Goal: Task Accomplishment & Management: Manage account settings

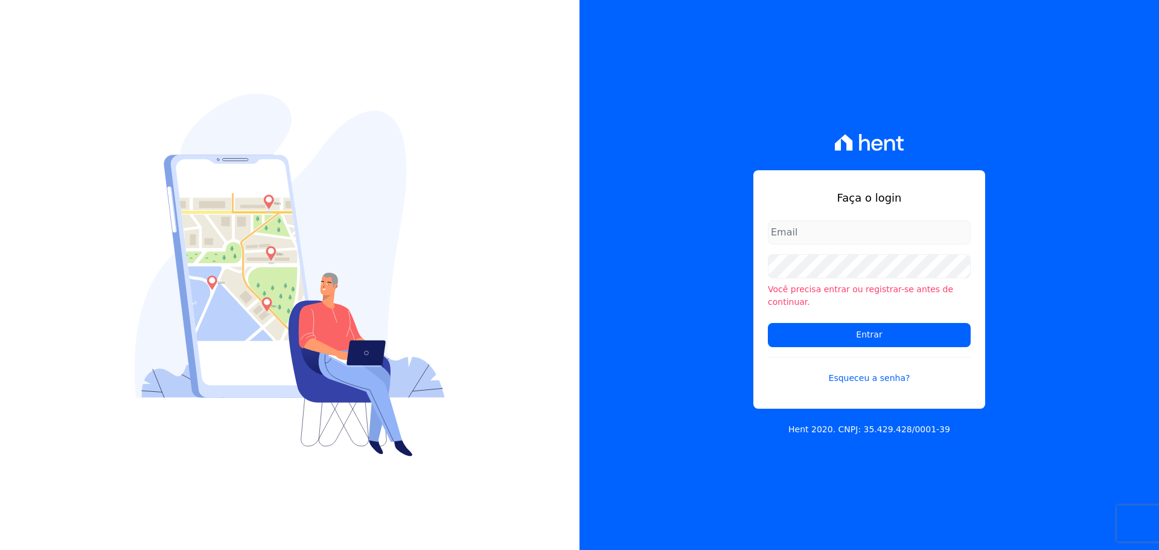
click at [985, 248] on div "Faça o login Você precisa entrar ou registrar-se antes de continuar. Entrar Esq…" at bounding box center [870, 275] width 580 height 550
click at [835, 231] on input "email" at bounding box center [869, 232] width 203 height 24
type input "vyviane.martinsgruporei@gmail.com"
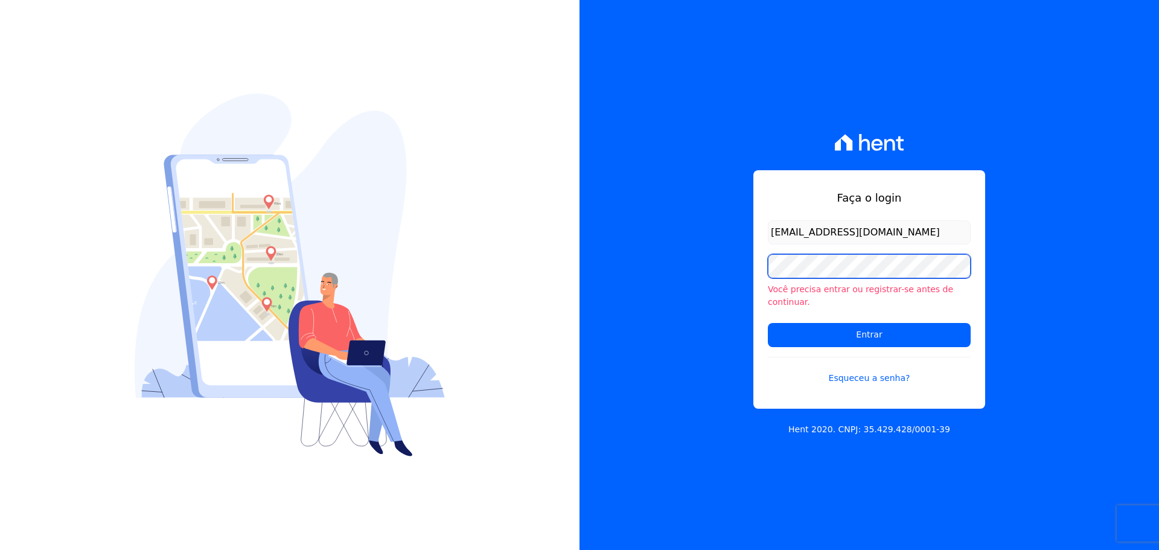
click at [768, 323] on input "Entrar" at bounding box center [869, 335] width 203 height 24
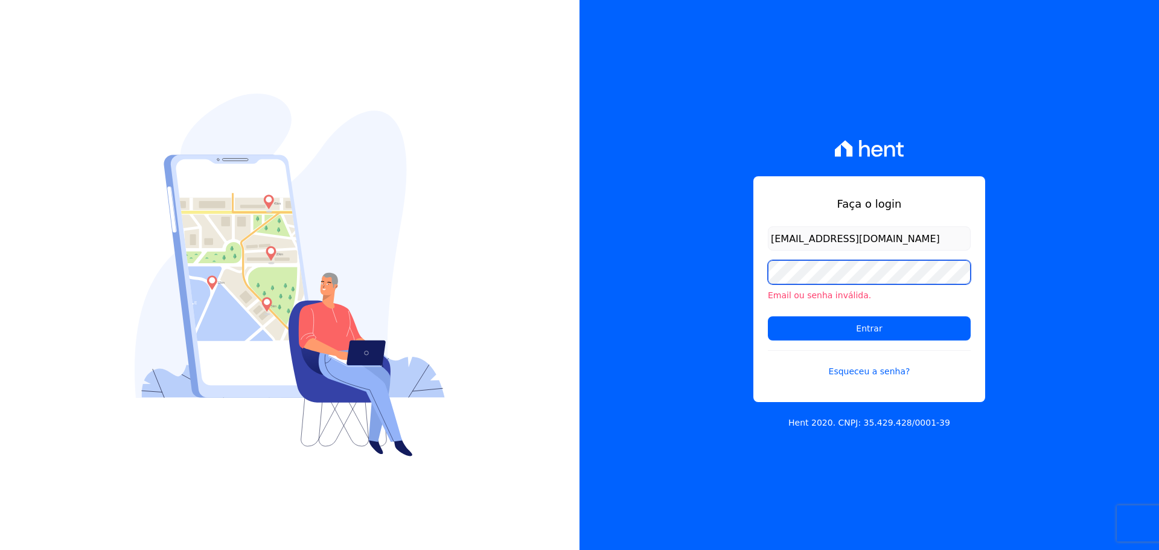
click at [768, 316] on input "Entrar" at bounding box center [869, 328] width 203 height 24
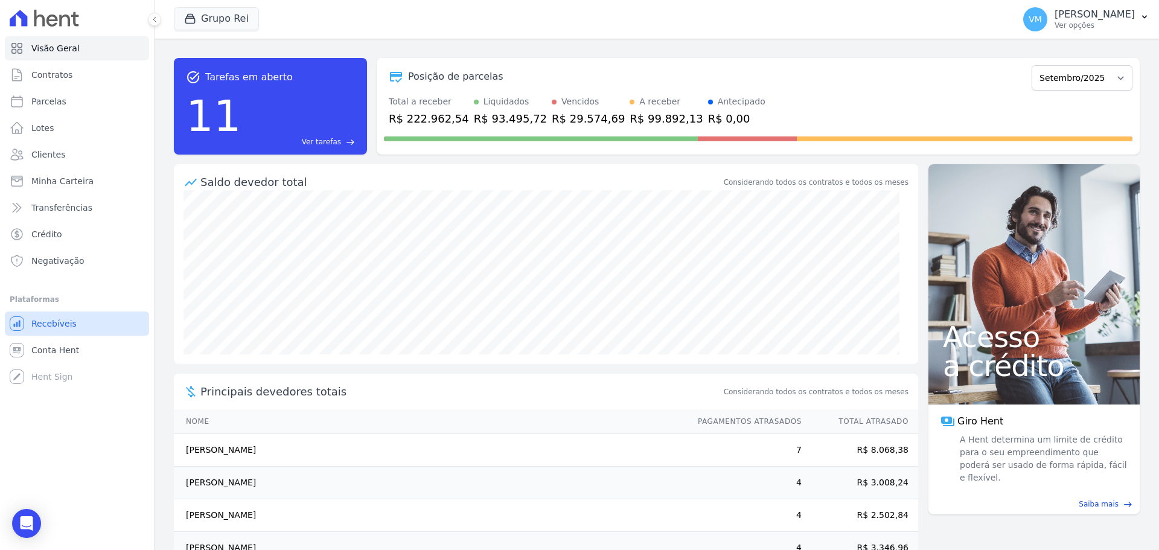
click at [76, 318] on link "Recebíveis" at bounding box center [77, 323] width 144 height 24
click at [60, 356] on link "Conta Hent" at bounding box center [77, 350] width 144 height 24
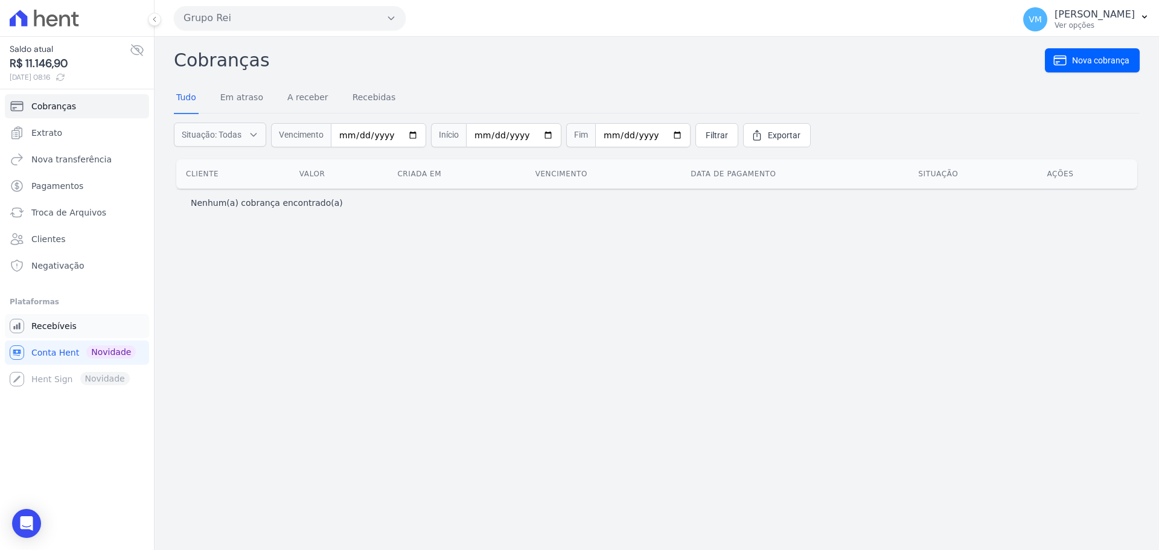
click at [59, 322] on span "Recebíveis" at bounding box center [53, 326] width 45 height 12
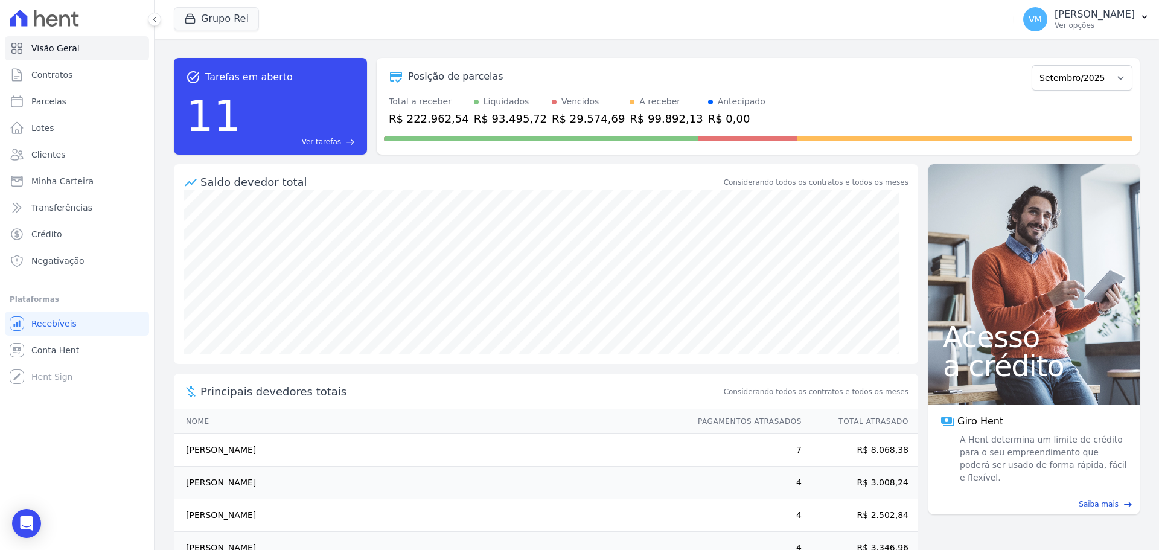
click at [310, 133] on div "11 Ver tarefas east" at bounding box center [270, 116] width 169 height 63
click at [334, 136] on span "Ver tarefas" at bounding box center [321, 141] width 39 height 11
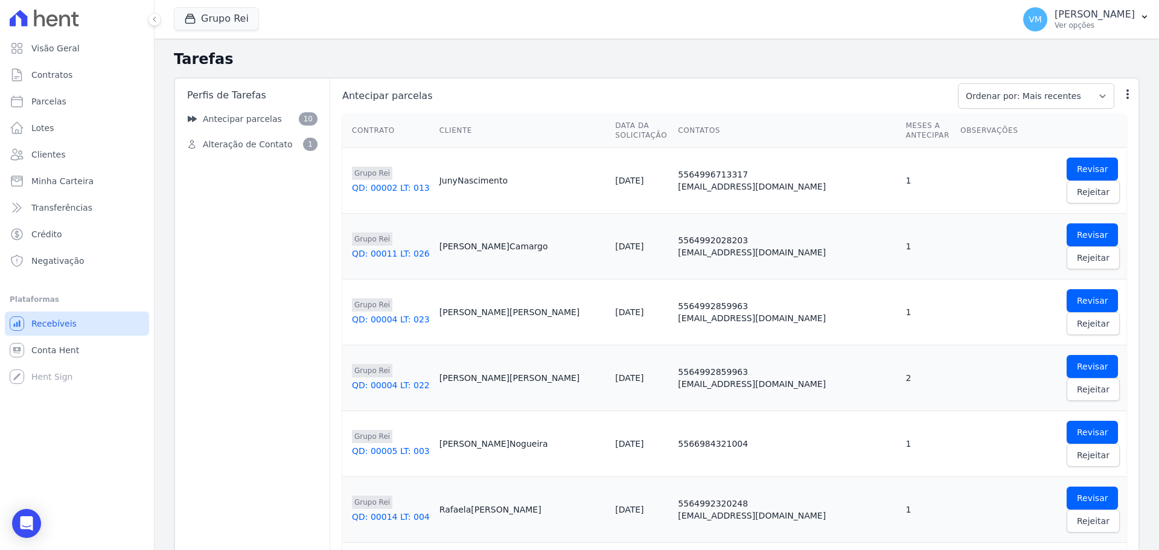
click at [71, 324] on span "Recebíveis" at bounding box center [53, 324] width 45 height 12
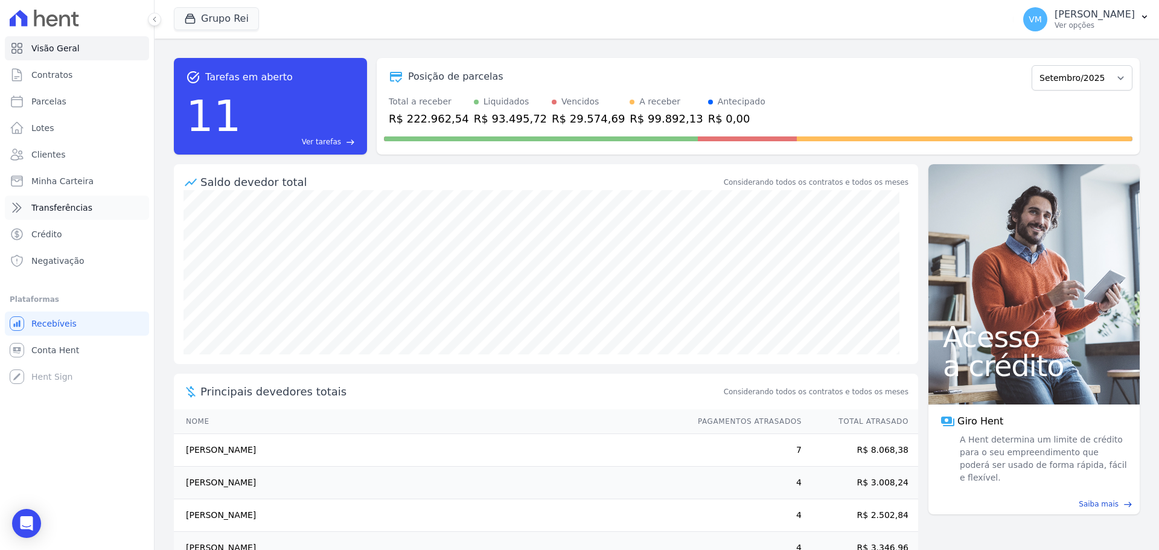
click at [55, 203] on span "Transferências" at bounding box center [61, 208] width 61 height 12
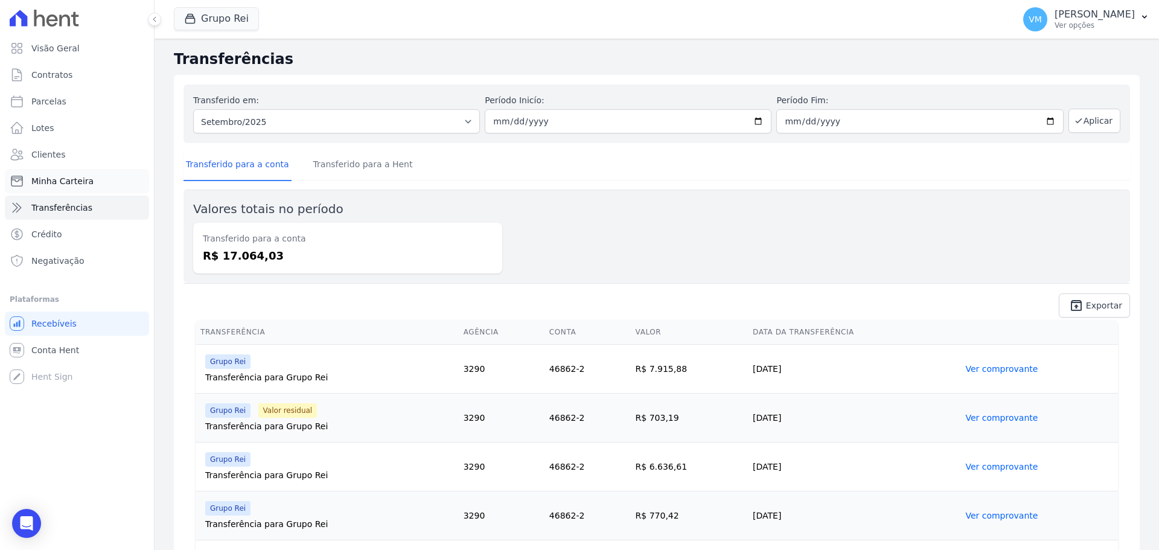
click at [67, 178] on span "Minha Carteira" at bounding box center [62, 181] width 62 height 12
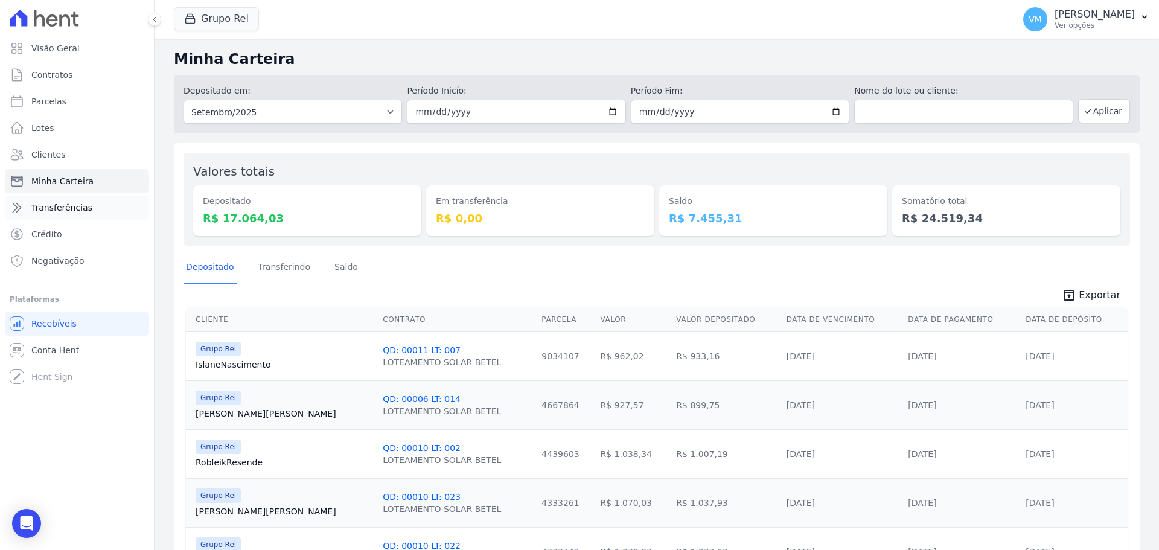
click at [86, 200] on link "Transferências" at bounding box center [77, 208] width 144 height 24
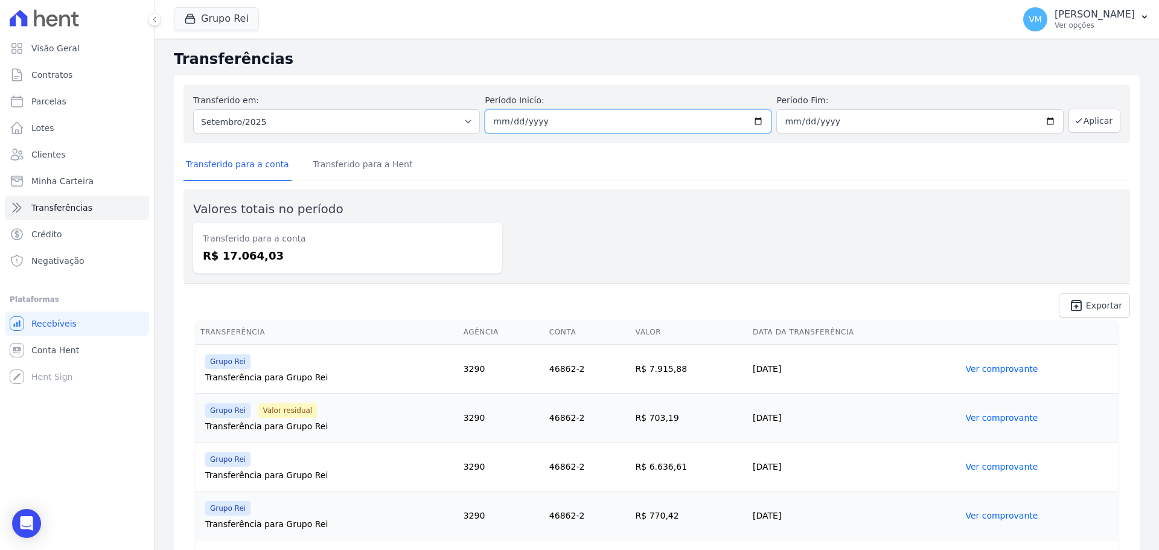
click at [532, 119] on input "2025-09-01" at bounding box center [628, 121] width 287 height 24
click at [756, 119] on input "2025-09-01" at bounding box center [628, 121] width 287 height 24
type input "2025-09-15"
click at [842, 119] on input "2025-09-30" at bounding box center [919, 121] width 287 height 24
click at [1046, 118] on input "2025-09-30" at bounding box center [919, 121] width 287 height 24
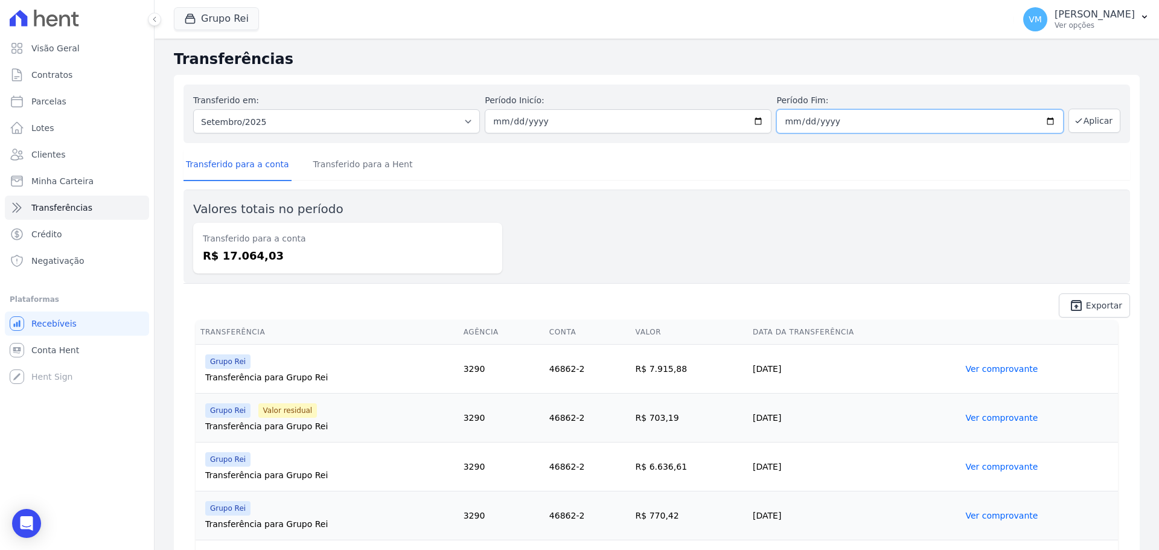
type input "2025-09-19"
click at [1076, 120] on icon "button" at bounding box center [1078, 121] width 5 height 4
click at [327, 161] on link "Transferido para a Hent" at bounding box center [363, 165] width 104 height 31
